Goal: Task Accomplishment & Management: Manage account settings

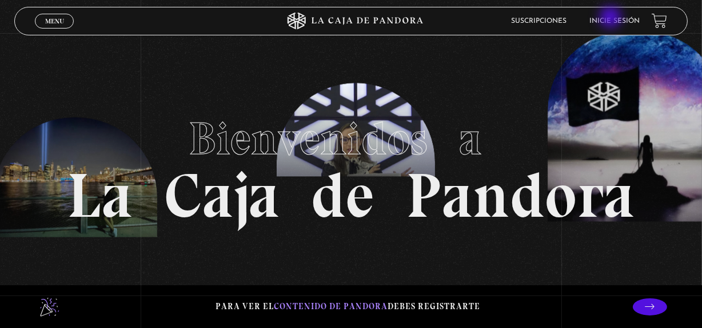
click at [612, 18] on link "Inicie sesión" at bounding box center [615, 21] width 50 height 7
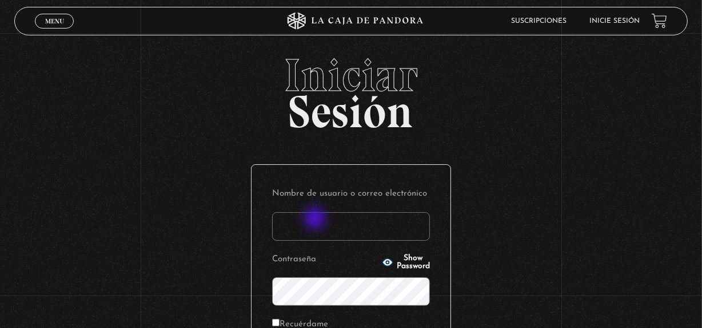
click at [317, 222] on input "Nombre de usuario o correo electrónico" at bounding box center [351, 227] width 158 height 29
type input "gabidittel@hotmail.com"
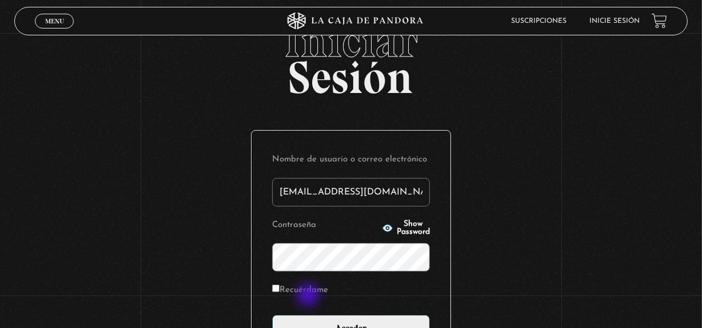
scroll to position [103, 0]
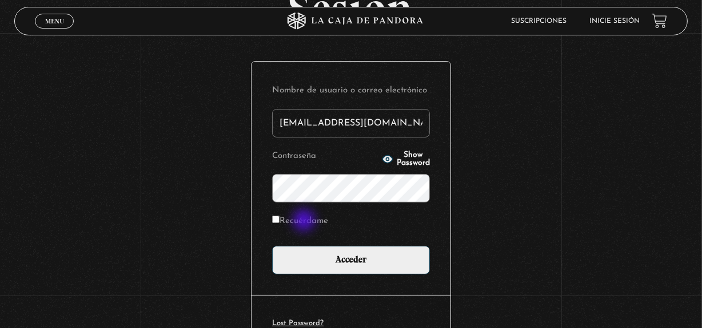
click at [305, 221] on label "Recuérdame" at bounding box center [300, 222] width 56 height 18
click at [279, 221] on input "Recuérdame" at bounding box center [275, 219] width 7 height 7
checkbox input "true"
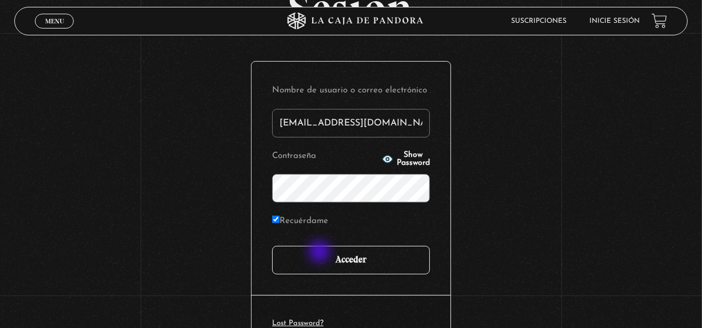
click at [322, 256] on input "Acceder" at bounding box center [351, 260] width 158 height 29
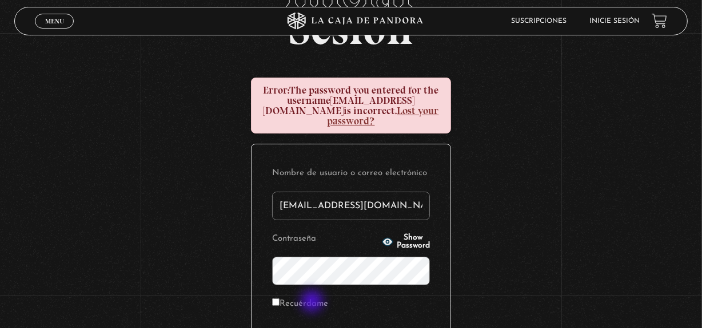
scroll to position [103, 0]
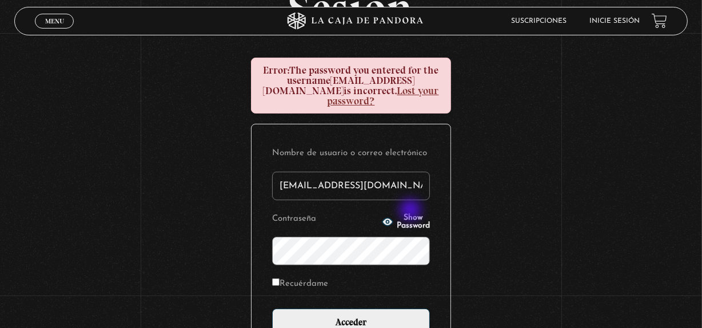
click at [411, 214] on span "Show Password" at bounding box center [412, 222] width 33 height 16
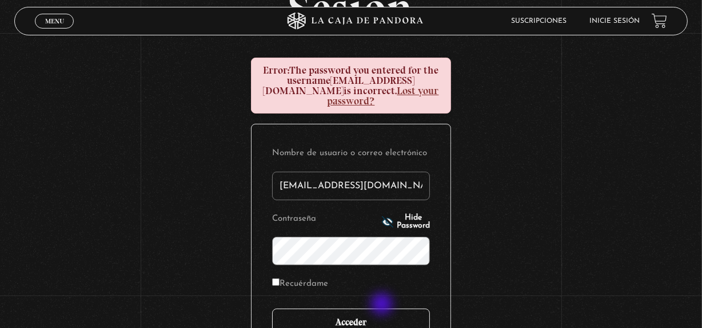
click at [383, 309] on input "Acceder" at bounding box center [351, 323] width 158 height 29
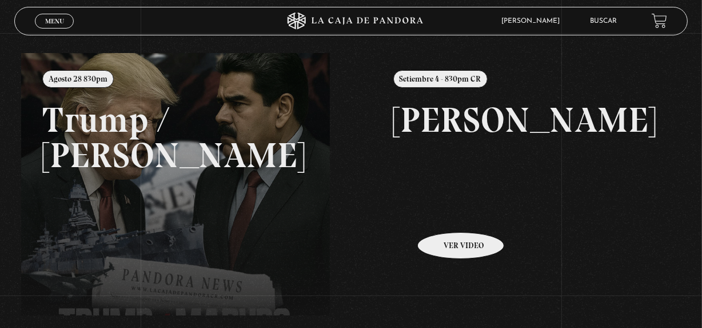
scroll to position [155, 0]
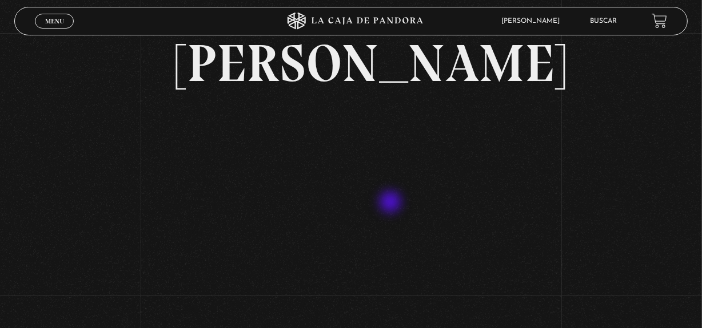
scroll to position [103, 0]
